Goal: Transaction & Acquisition: Book appointment/travel/reservation

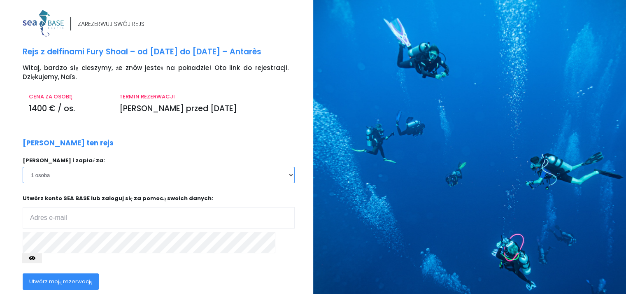
click at [289, 172] on select "1 osoba 2 osoby 3 osoby 4 osoby 5 osób 6 osób" at bounding box center [159, 175] width 272 height 16
select select "2"
click at [23, 167] on select "1 osoba 2 osoby 3 osoby 4 osoby 5 osób 6 osób" at bounding box center [159, 175] width 272 height 16
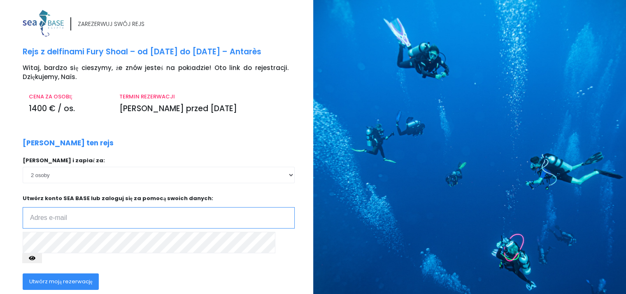
click at [187, 210] on input "email" at bounding box center [159, 217] width 272 height 21
type input "[EMAIL_ADDRESS][DOMAIN_NAME]"
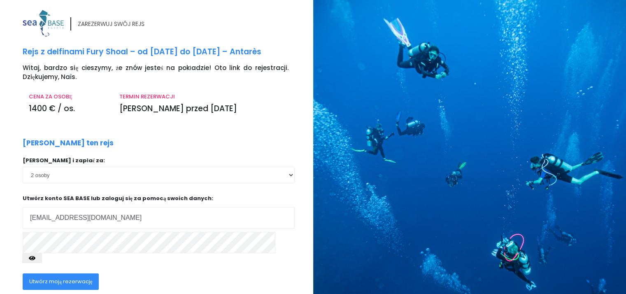
click at [68, 278] on font "Utwórz moją rezerwację" at bounding box center [60, 282] width 63 height 8
click at [72, 278] on font "Utwórz moją rezerwację" at bounding box center [60, 282] width 63 height 8
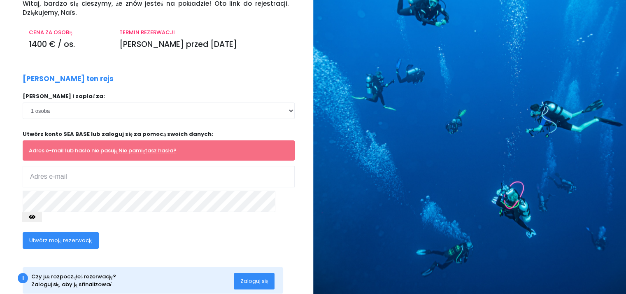
scroll to position [73, 0]
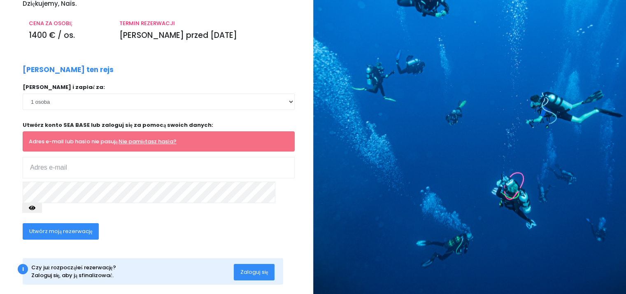
click at [247, 268] on font "Zaloguj się" at bounding box center [255, 272] width 28 height 8
click at [60, 168] on input "email" at bounding box center [159, 167] width 272 height 21
type input "[EMAIL_ADDRESS][DOMAIN_NAME]"
click at [74, 227] on font "Utwórz moją rezerwację" at bounding box center [60, 231] width 63 height 8
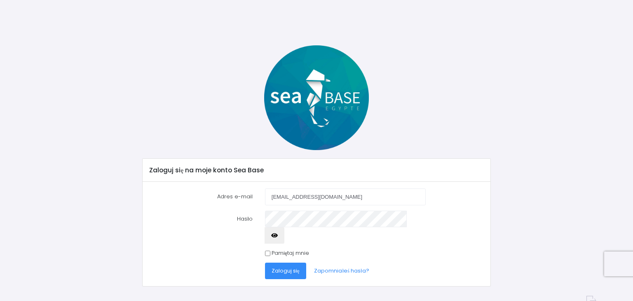
type input "aneta@triplex.pl"
click at [320, 196] on input "aneta@triplex.pl" at bounding box center [345, 196] width 161 height 16
click at [290, 266] on font "Zaloguj się" at bounding box center [285, 270] width 28 height 8
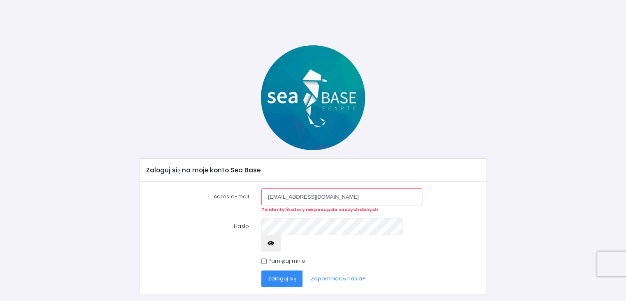
click at [281, 197] on input "aneta@triplex.pl" at bounding box center [342, 196] width 161 height 16
drag, startPoint x: 334, startPoint y: 192, endPoint x: 222, endPoint y: 191, distance: 111.2
click at [222, 191] on div "Adres e-mail aneta@triplex.pl Te identyfikatory nie pasują do naszych danych" at bounding box center [313, 200] width 346 height 24
type input "anetaswrg@gmail.com"
click at [283, 274] on font "Zaloguj się" at bounding box center [282, 278] width 28 height 8
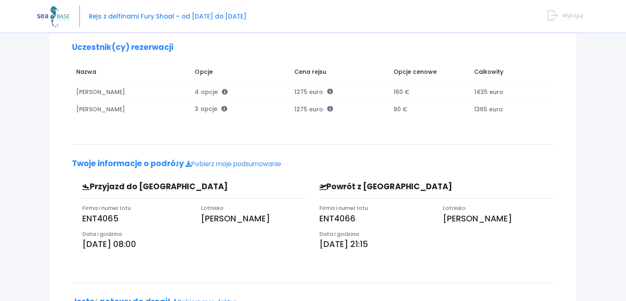
scroll to position [175, 0]
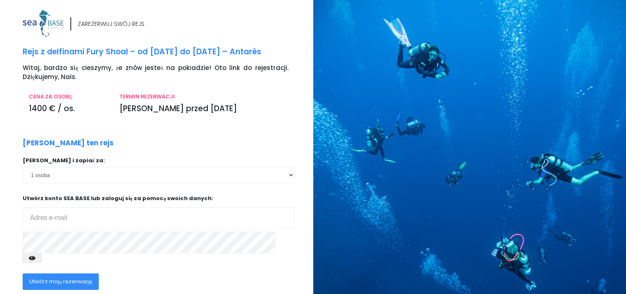
type input "[EMAIL_ADDRESS][DOMAIN_NAME]"
click at [80, 278] on font "Utwórz moją rezerwację" at bounding box center [60, 282] width 63 height 8
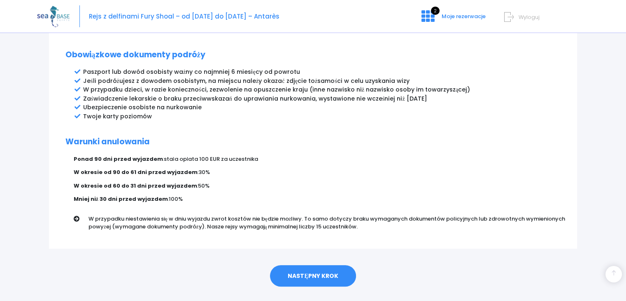
scroll to position [453, 0]
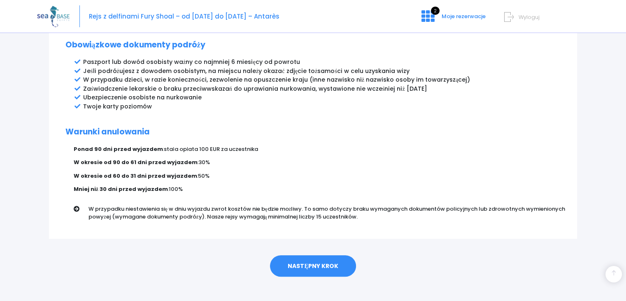
click at [327, 261] on font "NASTĘPNY KROK" at bounding box center [313, 265] width 50 height 8
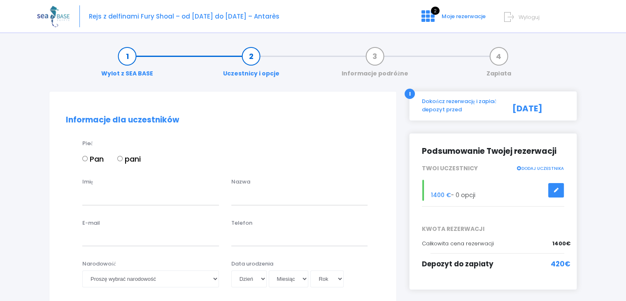
click at [123, 156] on label "pani" at bounding box center [128, 158] width 23 height 11
click at [123, 156] on input "pani" at bounding box center [119, 158] width 5 height 5
radio input "true"
click at [111, 188] on input "Imię" at bounding box center [150, 196] width 137 height 16
type input "ANETA"
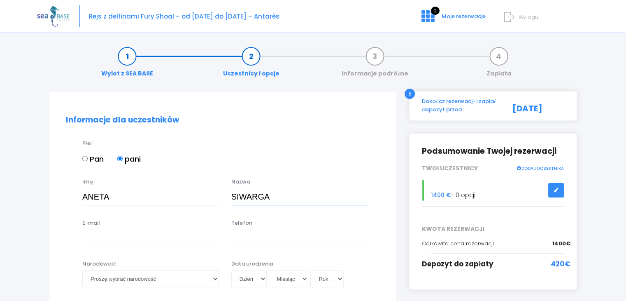
type input "SIWARGA"
click at [87, 235] on input "E-mail" at bounding box center [150, 237] width 137 height 16
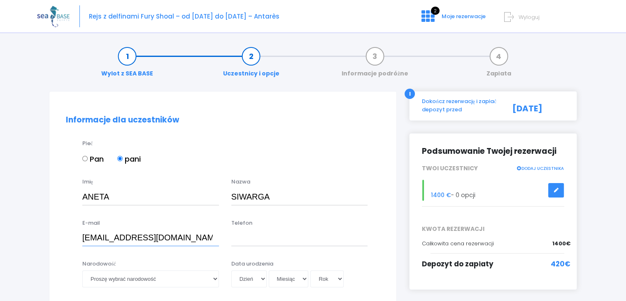
type input "[EMAIL_ADDRESS][DOMAIN_NAME]"
click at [244, 233] on input "Telefon" at bounding box center [299, 237] width 137 height 16
type input "[PHONE_NUMBER]"
click at [210, 280] on select "Proszę wybrać narodowość afgański albański algierski niemiecki amerykański Ando…" at bounding box center [150, 278] width 137 height 16
select select "Polonaise"
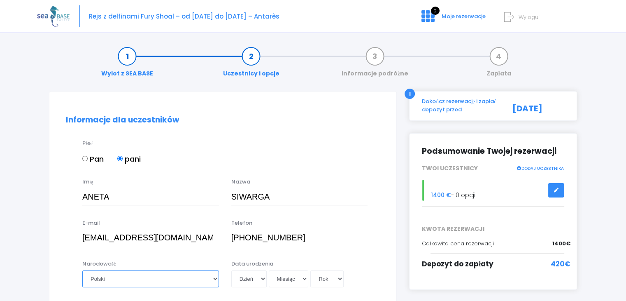
click at [82, 270] on select "Proszę wybrać narodowość afgański albański algierski niemiecki amerykański Ando…" at bounding box center [150, 278] width 137 height 16
click at [260, 278] on select "Dzień 01 02 03 04 05 06 07 08 09 10 11 12 13 14 15 16 17 18 19 20 21 22 23 24 2…" at bounding box center [248, 278] width 35 height 16
select select "25"
click at [231, 270] on select "Dzień 01 02 03 04 05 06 07 08 09 10 11 12 13 14 15 16 17 18 19 20 21 22 23 24 2…" at bounding box center [248, 278] width 35 height 16
click at [304, 276] on select "Miesiąc 01 02 03 04 05 06 07 08 09 10 11 12" at bounding box center [289, 278] width 40 height 16
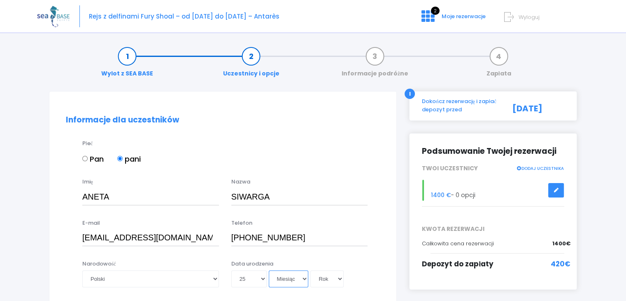
select select "10"
click at [269, 270] on select "Miesiąc 01 02 03 04 05 06 07 08 09 10 11 12" at bounding box center [289, 278] width 40 height 16
click at [338, 280] on select "Rok 2045 2044 2043 2042 2041 2040 2039 2038 2037 2036 2035 2034 2033 2032 2031 …" at bounding box center [327, 278] width 33 height 16
select select "1971"
click at [311, 270] on select "Rok 2045 2044 2043 2042 2041 2040 2039 2038 2037 2036 2035 2034 2033 2032 2031 …" at bounding box center [327, 278] width 33 height 16
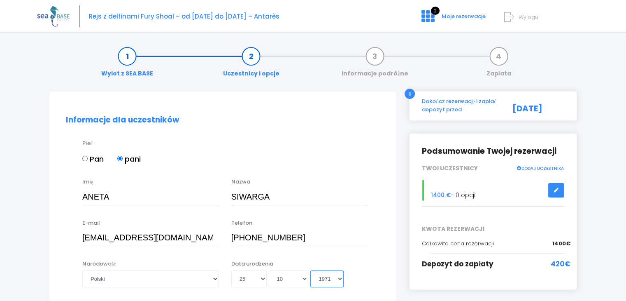
type input "1971-10-25"
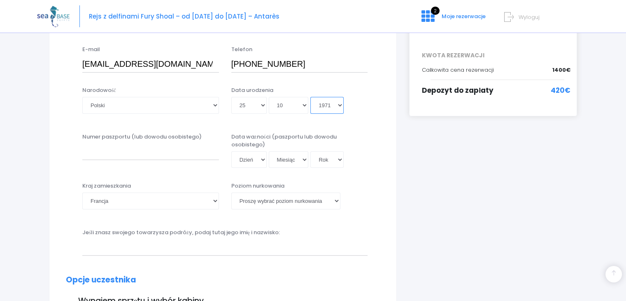
scroll to position [182, 0]
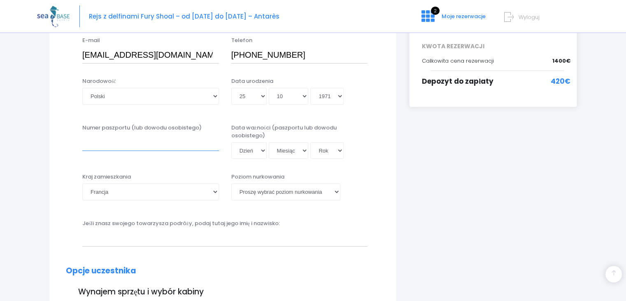
click at [197, 145] on input "Numer paszportu (lub dowodu osobistego)" at bounding box center [150, 142] width 137 height 16
type input "FG6916048"
click at [183, 187] on select "Afganistan Republika Południowej Afryki Albania Algieria Niemcy Andora Angola A…" at bounding box center [150, 191] width 137 height 16
select select "Pologne"
click at [82, 183] on select "Afganistan Republika Południowej Afryki Albania Algieria Niemcy Andora Angola A…" at bounding box center [150, 191] width 137 height 16
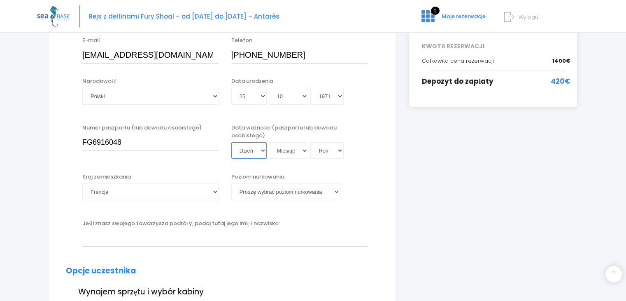
click at [262, 151] on select "Dzień 01 02 03 04 05 06 07 08 09 10 11 12 13 14 15 16 17 18 19 20 21 22 23 24 2…" at bounding box center [248, 150] width 35 height 16
select select "21"
click at [295, 150] on select "Miesiąc 01 02 03 04 05 06 07 08 09 10 11 12" at bounding box center [289, 150] width 40 height 16
select select "02"
click at [269, 142] on select "Miesiąc 01 02 03 04 05 06 07 08 09 10 11 12" at bounding box center [289, 150] width 40 height 16
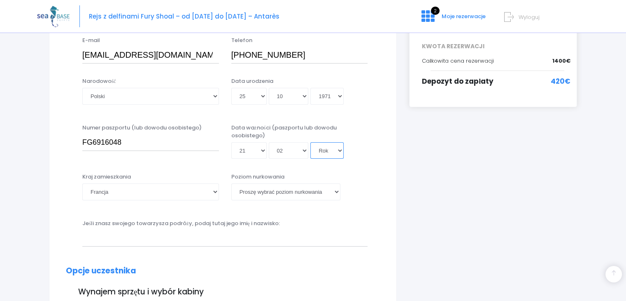
click at [334, 152] on select "Rok 2045 2044 2043 2042 2041 2040 2039 2038 2037 2036 2035 2034 2033 2032 2031 …" at bounding box center [327, 150] width 33 height 16
select select "2035"
click at [311, 142] on select "Rok 2045 2044 2043 2042 2041 2040 2039 2038 2037 2036 2035 2034 2033 2032 2031 …" at bounding box center [327, 150] width 33 height 16
type input "2035-02-21"
click at [337, 191] on select "Proszę wybrać poziom nurkowania Nienurkujący Junior skoczek OW Nurek Adventure …" at bounding box center [285, 191] width 109 height 16
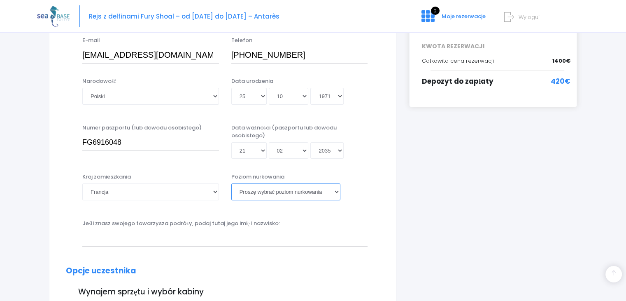
select select "PADI Adventure OW diver"
click at [231, 183] on select "Proszę wybrać poziom nurkowania Nienurkujący Junior skoczek OW Nurek Adventure …" at bounding box center [285, 191] width 109 height 16
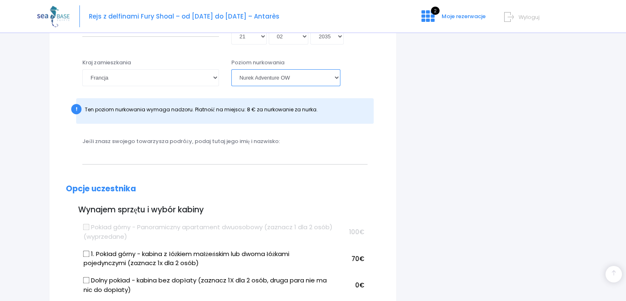
scroll to position [314, 0]
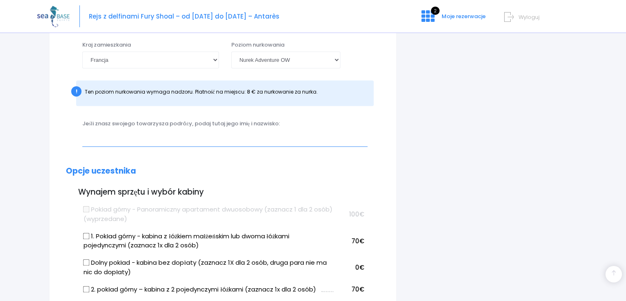
click at [244, 135] on input "text" at bounding box center [224, 138] width 285 height 16
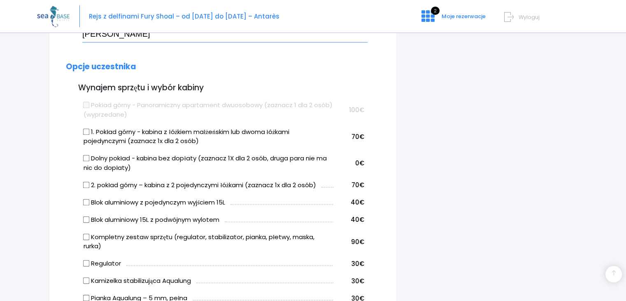
scroll to position [425, 0]
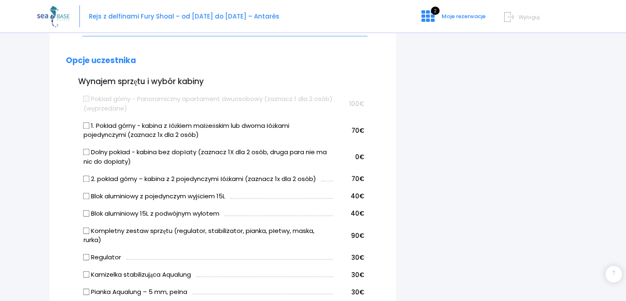
type input "JAKUB KWIATEK"
click at [86, 177] on input "2. pokład górny – kabina z 2 pojedynczymi łóżkami (zaznacz 1x dla 2 osób)" at bounding box center [86, 178] width 7 height 7
checkbox input "true"
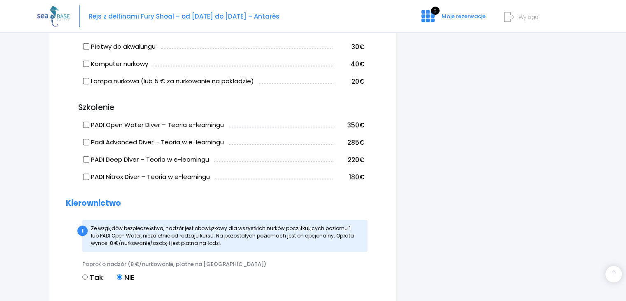
scroll to position [688, 0]
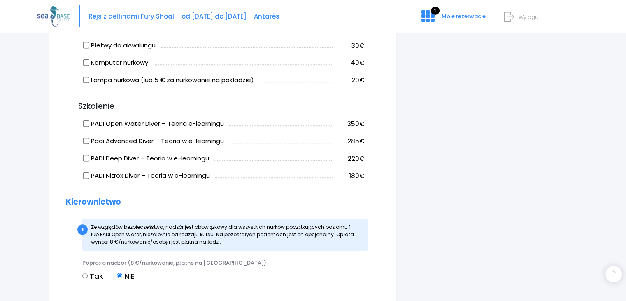
click at [85, 273] on input "Tak" at bounding box center [84, 275] width 5 height 5
radio input "true"
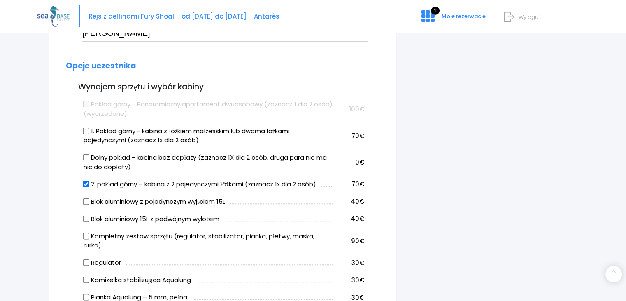
scroll to position [427, 0]
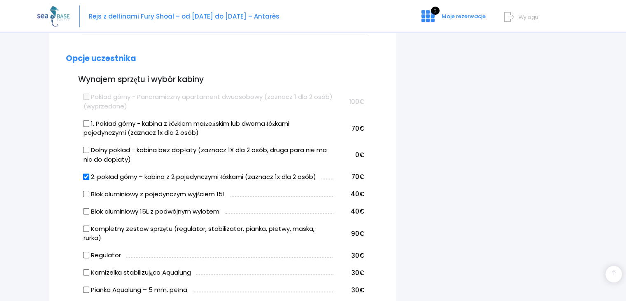
click at [84, 190] on label "Blok aluminiowy z pojedynczym wyjściem 15L" at bounding box center [155, 193] width 142 height 9
click at [84, 190] on input "Blok aluminiowy z pojedynczym wyjściem 15L" at bounding box center [86, 193] width 7 height 7
checkbox input "true"
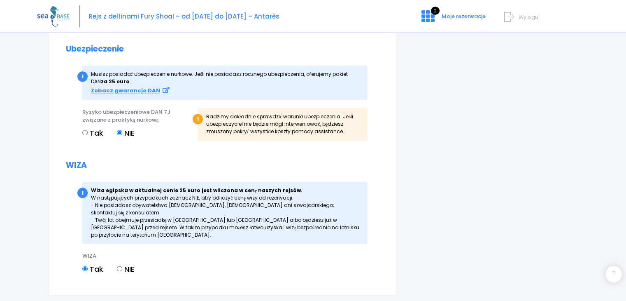
scroll to position [948, 0]
click at [120, 265] on input "NIE" at bounding box center [119, 267] width 5 height 5
radio input "true"
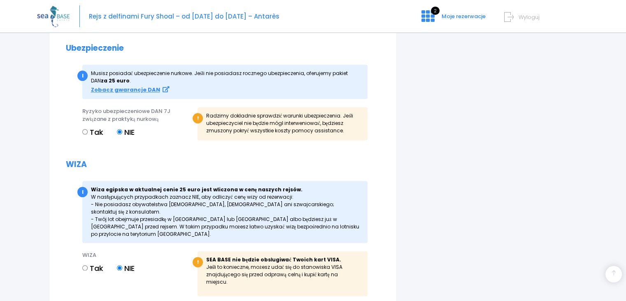
click at [83, 265] on input "Tak" at bounding box center [84, 267] width 5 height 5
radio input "true"
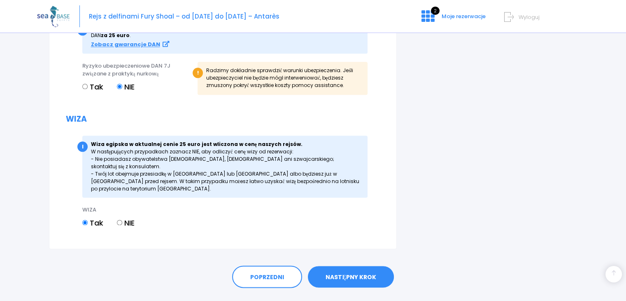
scroll to position [997, 0]
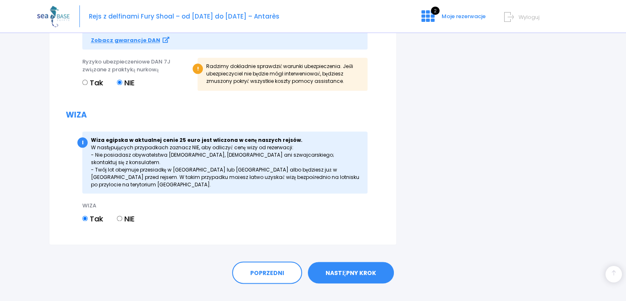
click at [370, 268] on font "NASTĘPNY KROK" at bounding box center [351, 272] width 50 height 8
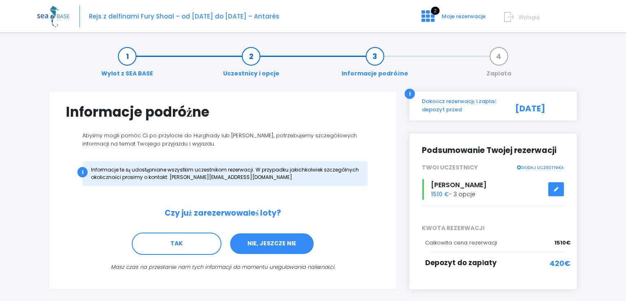
click at [295, 245] on link "NIE, JESZCZE NIE" at bounding box center [271, 243] width 85 height 22
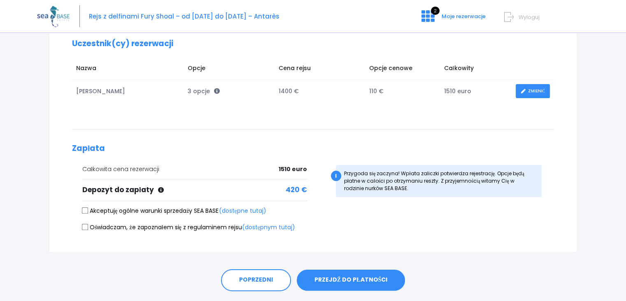
scroll to position [115, 0]
click at [82, 211] on input "Akceptuję ogólne warunki sprzedaży SEA BASE (dostępne tutaj)" at bounding box center [85, 209] width 7 height 7
checkbox input "true"
click at [84, 224] on input "Oświadczam, że zapoznałem się z regulaminem rejsu (dostępnym tutaj)" at bounding box center [85, 226] width 7 height 7
checkbox input "true"
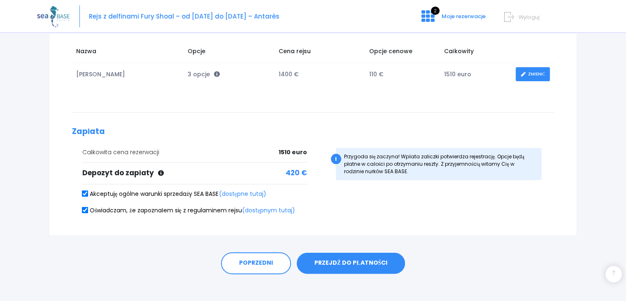
scroll to position [137, 0]
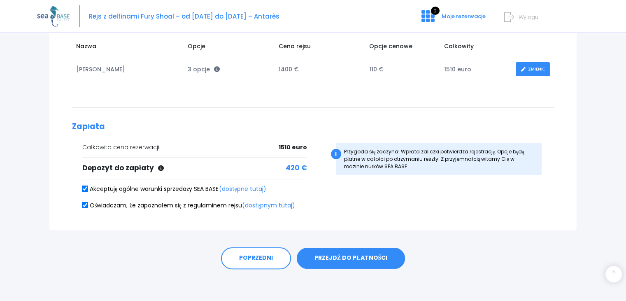
click at [370, 252] on button "PRZEJDŹ DO PŁATNOŚCI" at bounding box center [351, 258] width 108 height 21
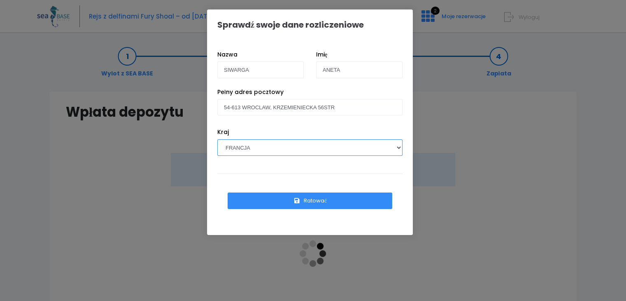
click at [395, 148] on select "AFGANISTAN [GEOGRAPHIC_DATA] [GEOGRAPHIC_DATA] [GEOGRAPHIC_DATA] [GEOGRAPHIC_DA…" at bounding box center [309, 147] width 185 height 16
select select "PL"
click at [217, 139] on select "AFGANISTAN [GEOGRAPHIC_DATA] [GEOGRAPHIC_DATA] [GEOGRAPHIC_DATA] [GEOGRAPHIC_DA…" at bounding box center [309, 147] width 185 height 16
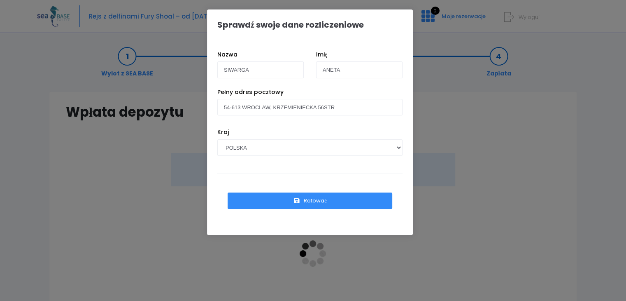
click at [345, 198] on button "Ratować" at bounding box center [310, 200] width 165 height 16
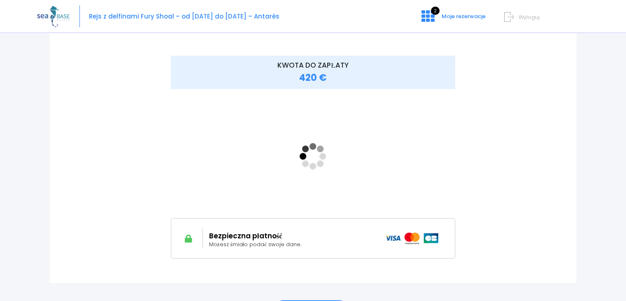
scroll to position [99, 0]
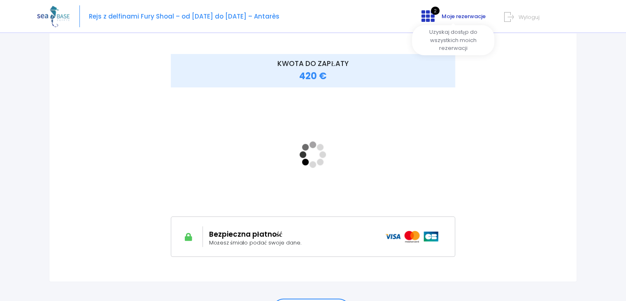
click at [434, 16] on icon at bounding box center [428, 15] width 13 height 13
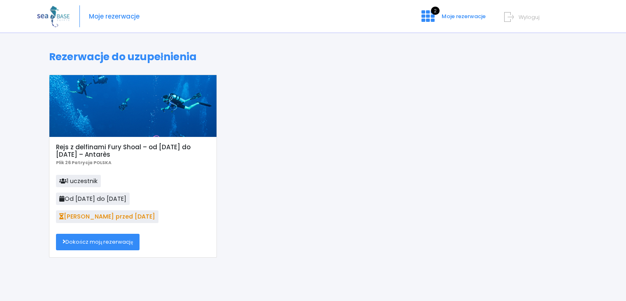
click at [125, 241] on font "Dokończ moją rezerwację" at bounding box center [99, 242] width 68 height 8
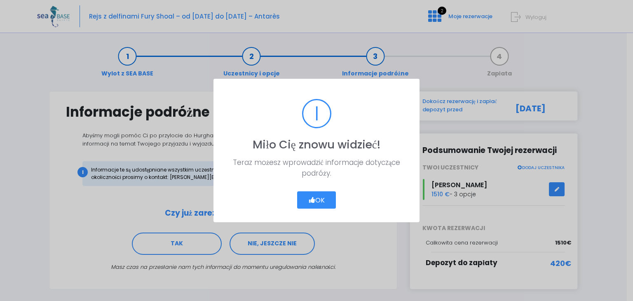
click at [320, 200] on font "OK" at bounding box center [319, 199] width 9 height 9
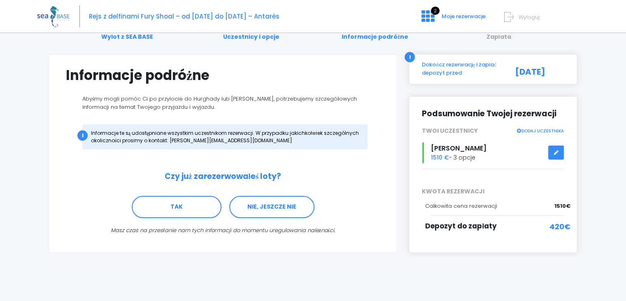
scroll to position [38, 0]
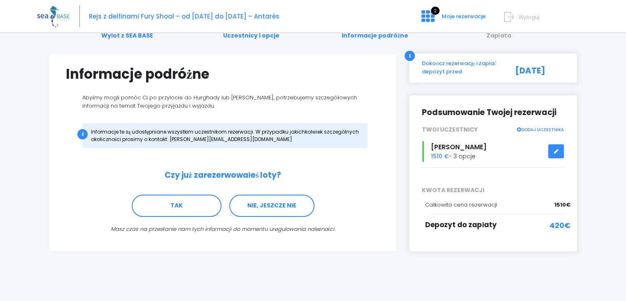
click at [558, 222] on font "420€" at bounding box center [560, 225] width 21 height 10
click at [292, 198] on link "NIE, JESZCZE NIE" at bounding box center [271, 205] width 85 height 22
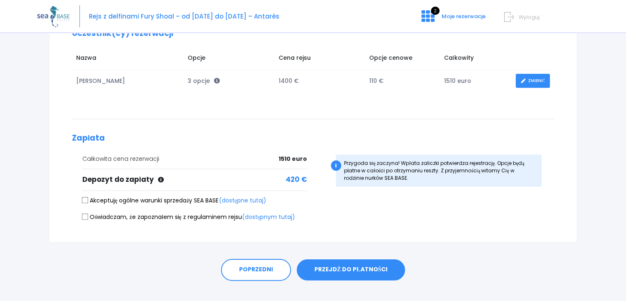
scroll to position [137, 0]
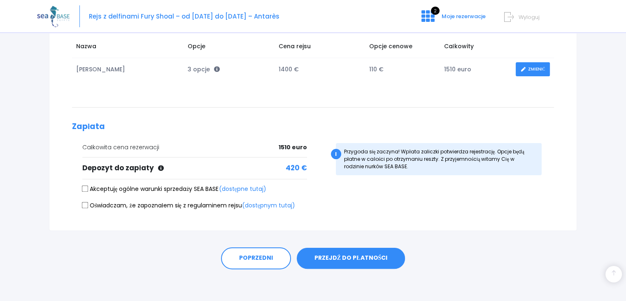
click at [86, 185] on input "Akceptuję ogólne warunki sprzedaży SEA BASE (dostępne tutaj)" at bounding box center [85, 188] width 7 height 7
checkbox input "true"
click at [85, 204] on input "Oświadczam, że zapoznałem się z regulaminem rejsu (dostępnym tutaj)" at bounding box center [85, 205] width 7 height 7
checkbox input "true"
click at [339, 254] on font "PRZEJDŹ DO PŁATNOŚCI" at bounding box center [351, 258] width 73 height 8
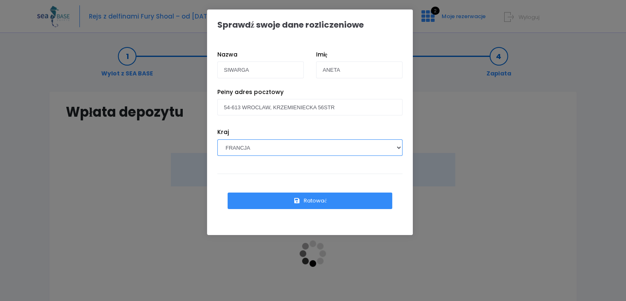
click at [368, 150] on select "AFGANISTAN [GEOGRAPHIC_DATA] [GEOGRAPHIC_DATA] [GEOGRAPHIC_DATA] [GEOGRAPHIC_DA…" at bounding box center [309, 147] width 185 height 16
select select "PL"
click at [217, 139] on select "AFGANISTAN [GEOGRAPHIC_DATA] [GEOGRAPHIC_DATA] [GEOGRAPHIC_DATA] [GEOGRAPHIC_DA…" at bounding box center [309, 147] width 185 height 16
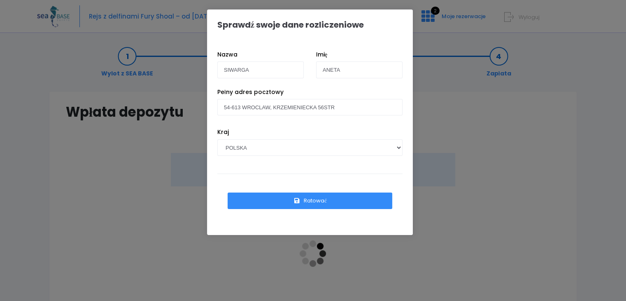
click at [316, 200] on font "Ratować" at bounding box center [315, 200] width 23 height 8
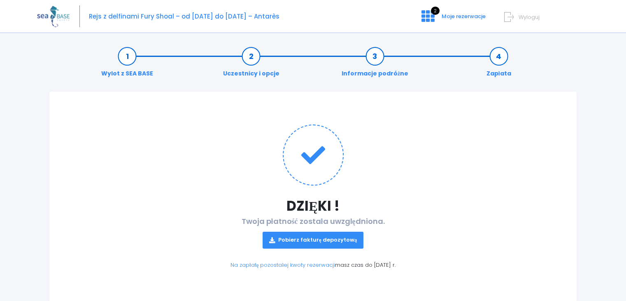
click at [305, 240] on font "Pobierz fakturę depozytową" at bounding box center [317, 240] width 79 height 8
